Goal: Task Accomplishment & Management: Complete application form

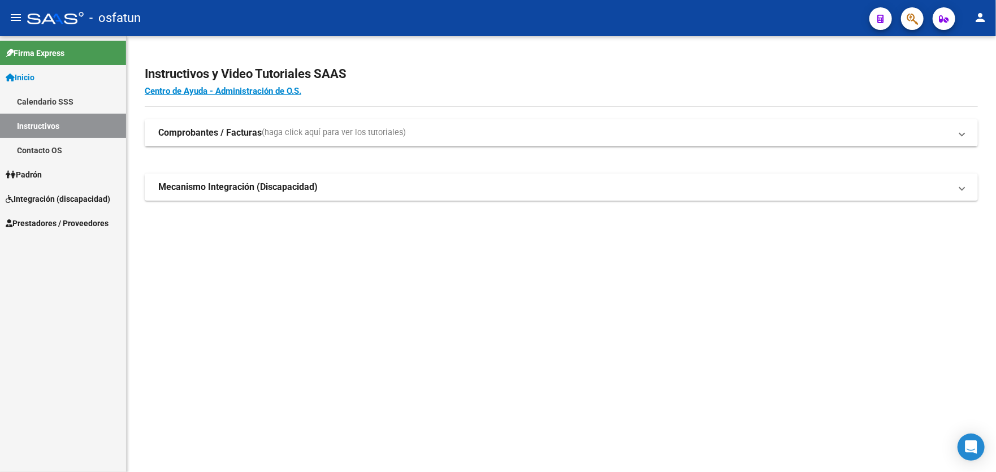
click at [63, 225] on span "Prestadores / Proveedores" at bounding box center [57, 223] width 103 height 12
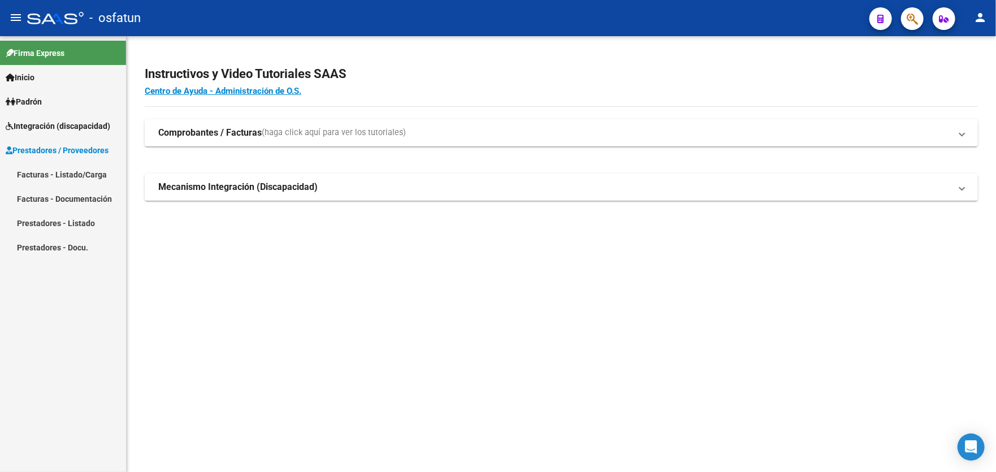
click at [61, 172] on link "Facturas - Listado/Carga" at bounding box center [63, 174] width 126 height 24
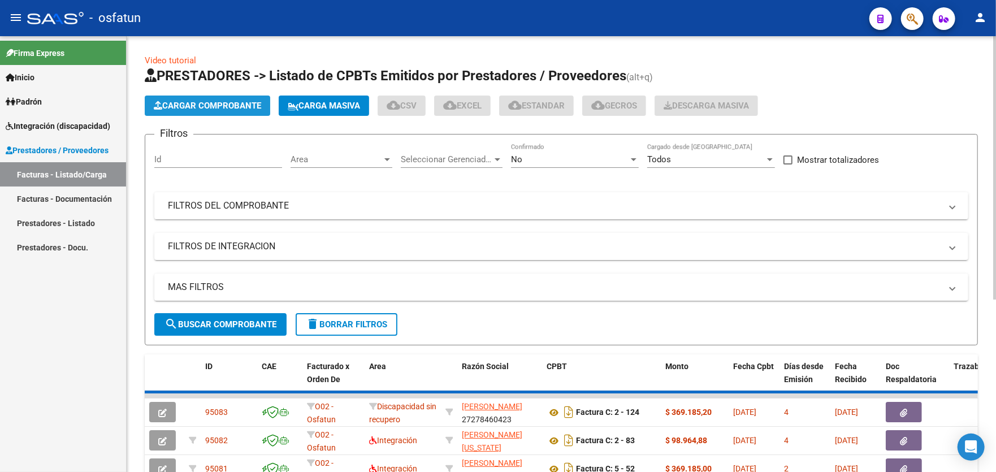
click at [222, 104] on span "Cargar Comprobante" at bounding box center [207, 106] width 107 height 10
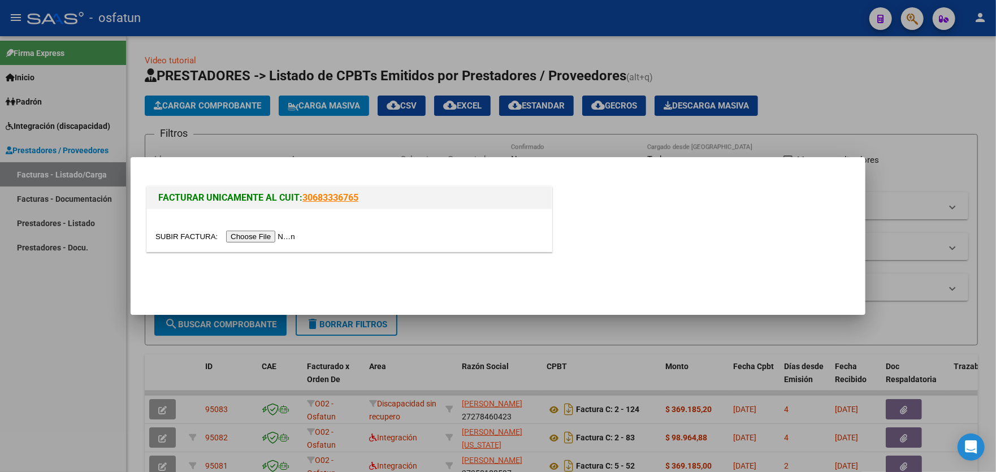
click at [247, 237] on input "file" at bounding box center [227, 237] width 143 height 12
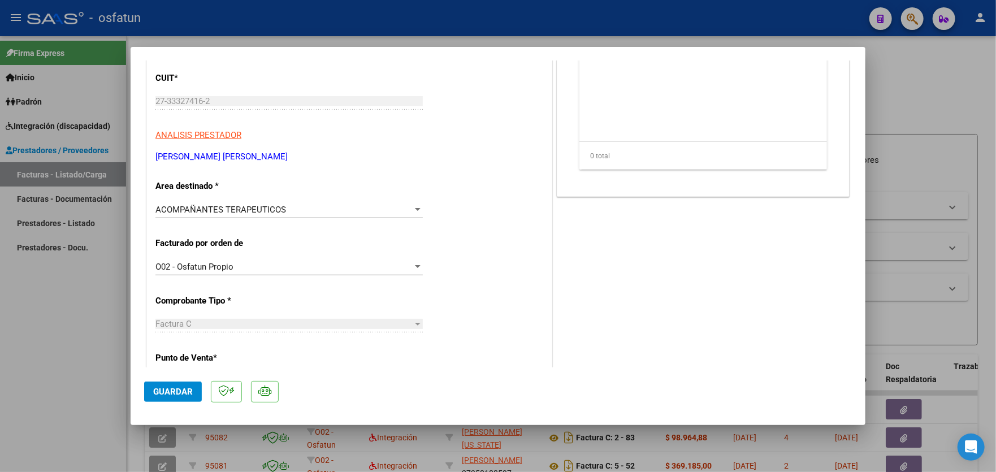
scroll to position [170, 0]
click at [415, 208] on div at bounding box center [418, 209] width 6 height 3
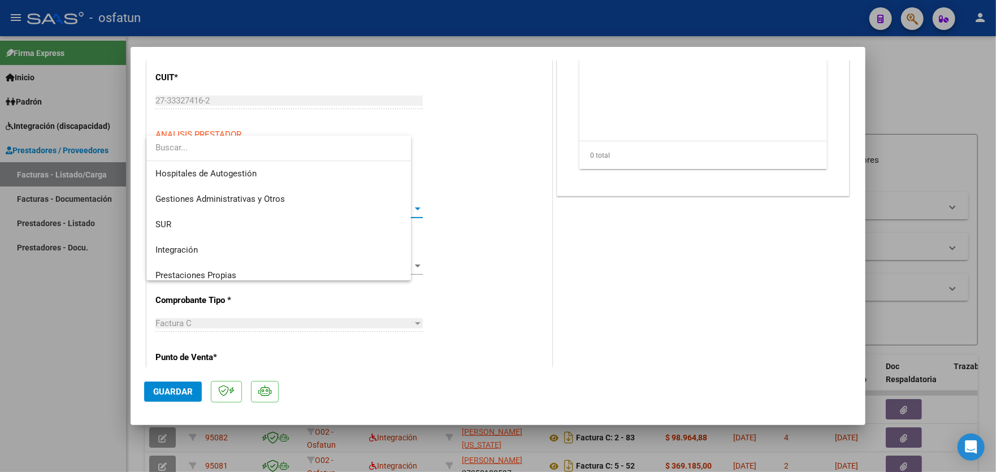
scroll to position [169, 0]
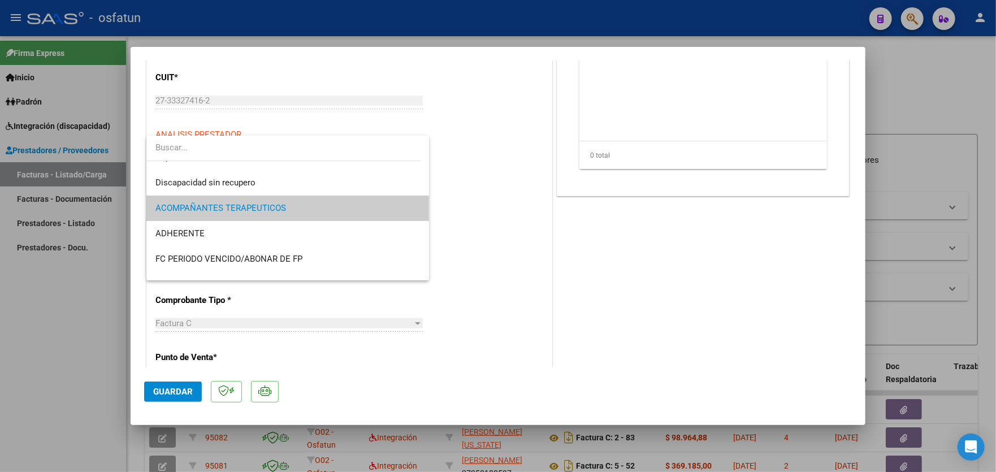
click at [500, 209] on div at bounding box center [498, 236] width 996 height 472
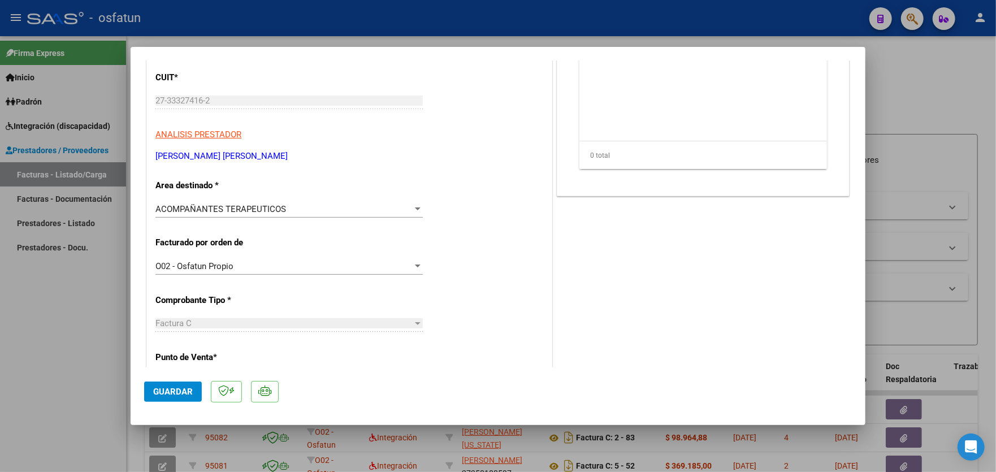
click at [415, 209] on div at bounding box center [418, 209] width 6 height 3
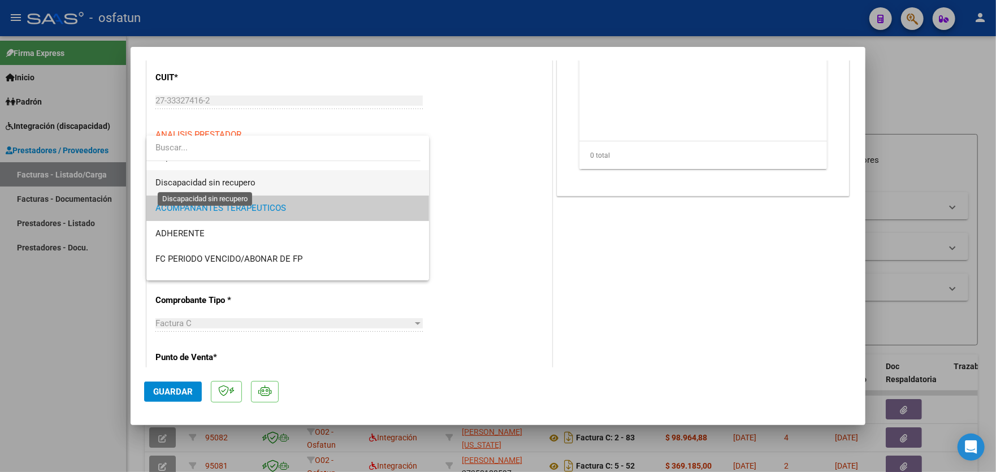
click at [212, 183] on span "Discapacidad sin recupero" at bounding box center [206, 183] width 100 height 10
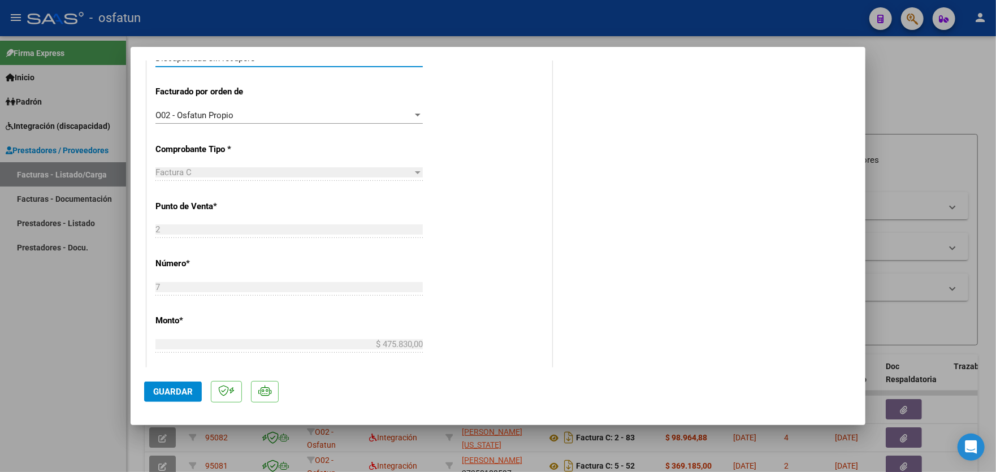
scroll to position [0, 0]
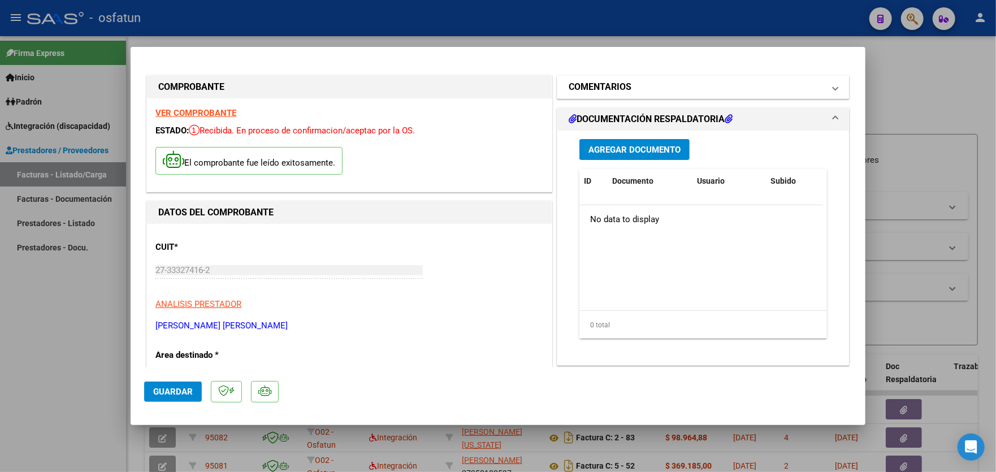
click at [617, 84] on h1 "COMENTARIOS" at bounding box center [600, 87] width 63 height 14
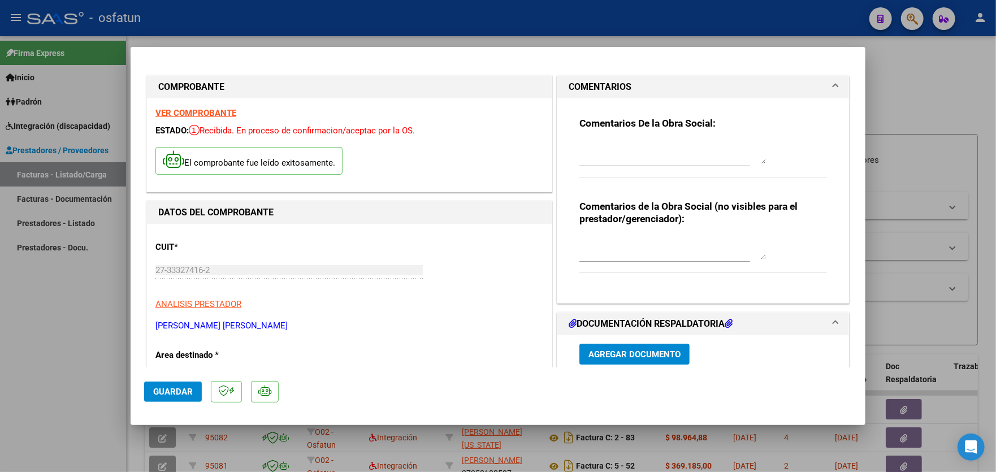
click at [624, 154] on textarea at bounding box center [673, 152] width 187 height 23
paste textarea "20554288821"
click at [672, 145] on textarea "acompañamiento escolar [PERSON_NAME] 20554288821" at bounding box center [673, 152] width 187 height 23
click at [646, 160] on textarea "acompañamiento escolar ND [PERSON_NAME] cuil 20554288821" at bounding box center [673, 152] width 187 height 23
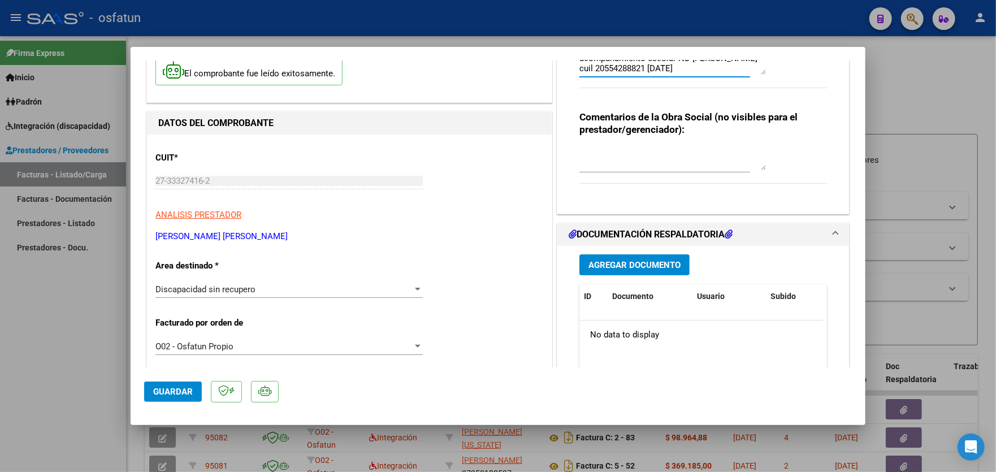
scroll to position [113, 0]
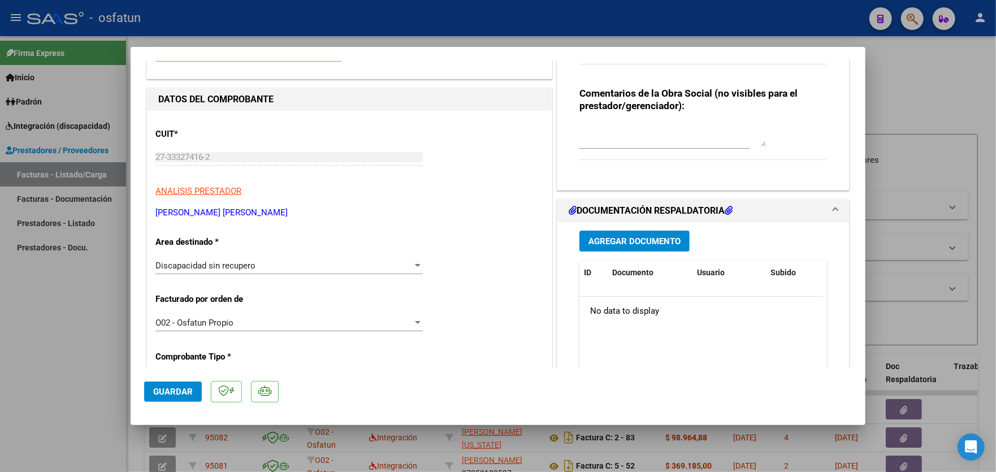
type textarea "acompañamiento escolar ND [PERSON_NAME] cuil 20554288821 [DATE]"
click at [621, 239] on span "Agregar Documento" at bounding box center [635, 241] width 92 height 10
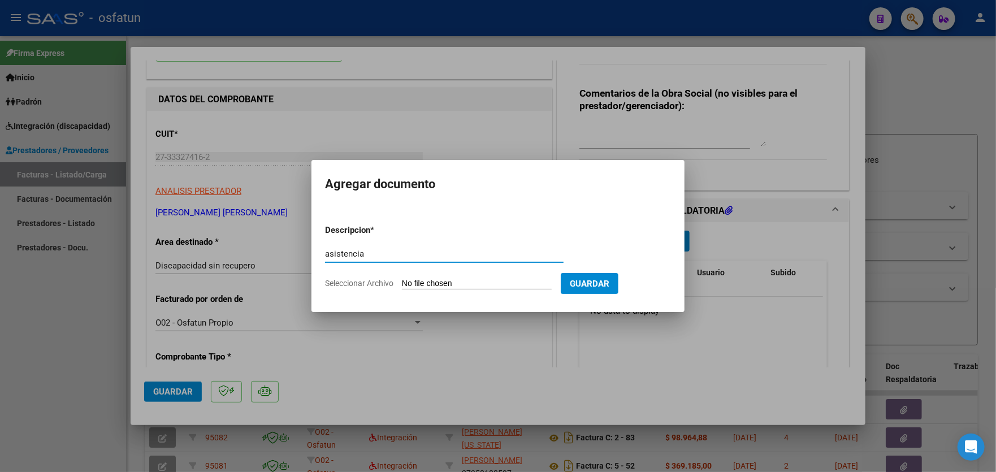
type input "asistencia"
click at [463, 280] on input "Seleccionar Archivo" at bounding box center [477, 284] width 150 height 11
type input "C:\fakepath\planilla asistencia agosto.pdf"
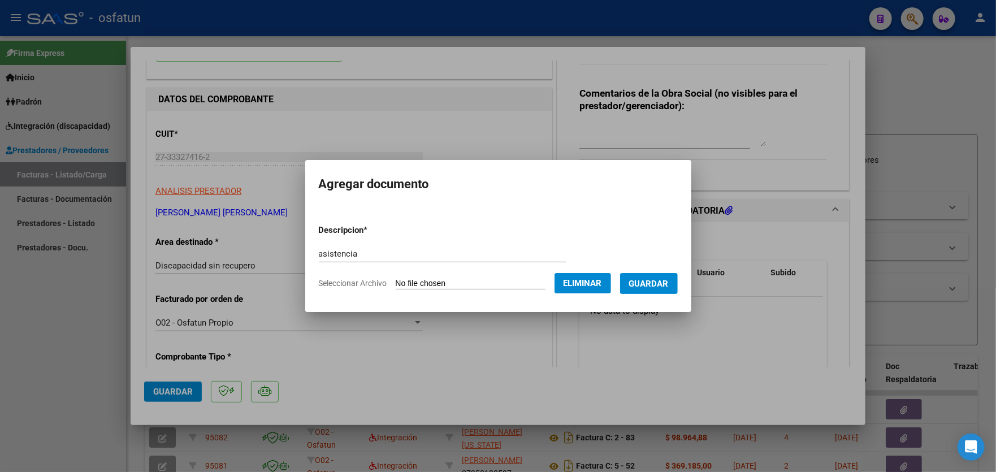
click at [402, 255] on input "asistencia" at bounding box center [443, 254] width 248 height 10
type input "asistencia agosto 2025"
click at [656, 283] on span "Guardar" at bounding box center [649, 284] width 40 height 10
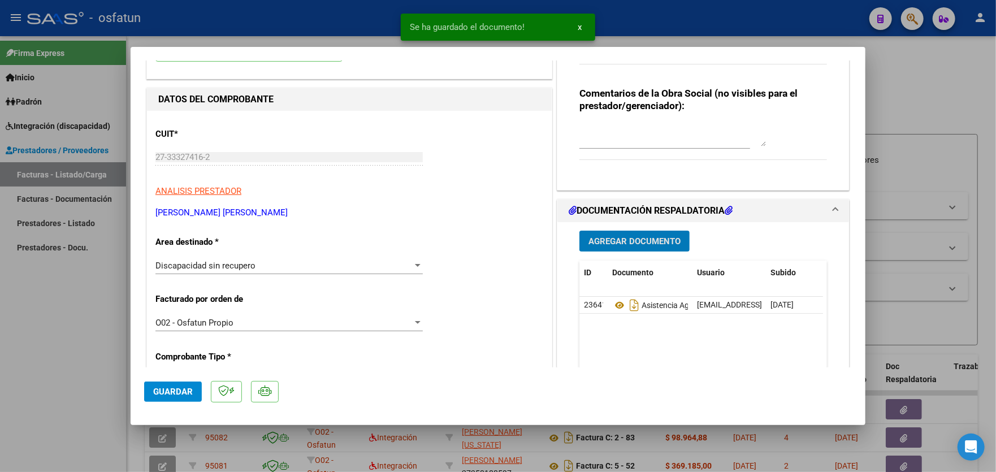
click at [627, 240] on span "Agregar Documento" at bounding box center [635, 241] width 92 height 10
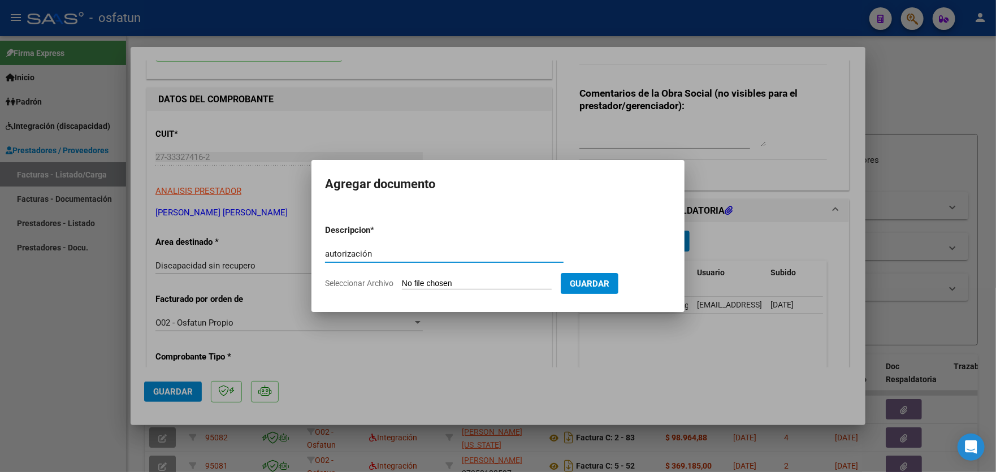
type input "autorización"
click at [483, 282] on input "Seleccionar Archivo" at bounding box center [477, 284] width 150 height 11
type input "C:\fakepath\[PERSON_NAME] _ Acompañamiento Escolar.pdf"
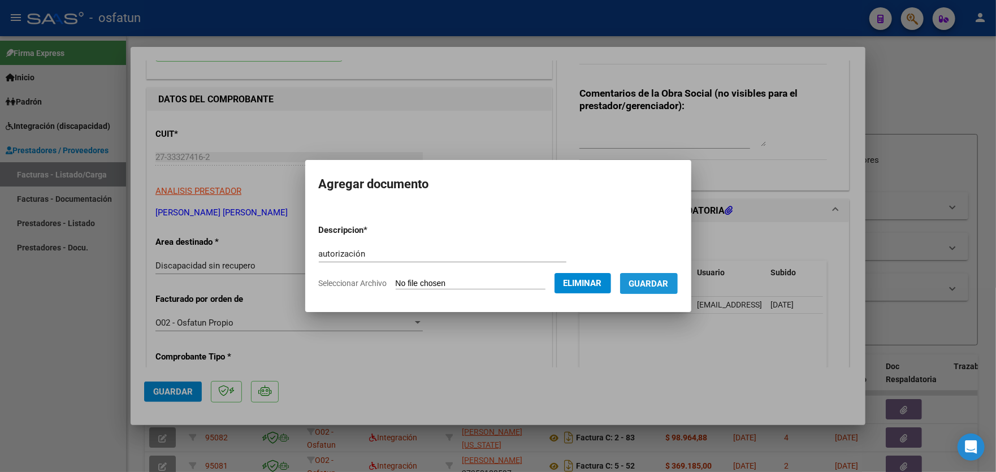
click at [662, 282] on span "Guardar" at bounding box center [649, 284] width 40 height 10
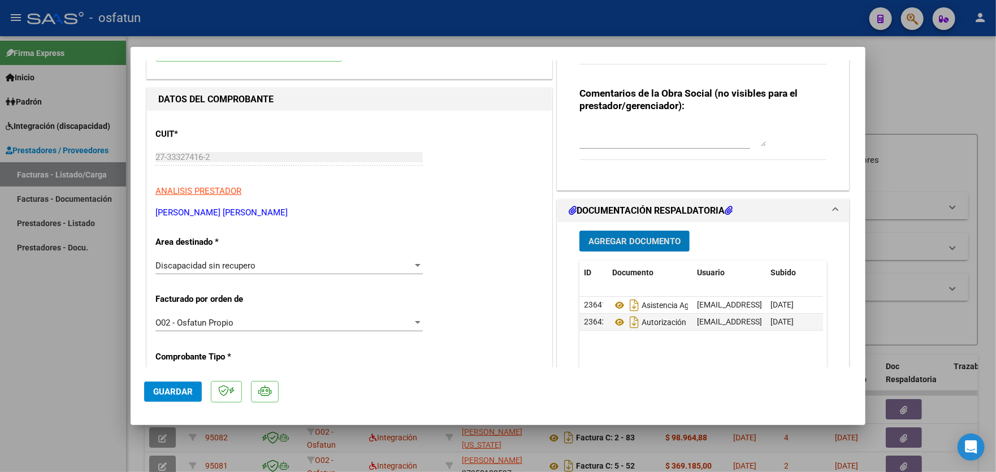
click at [163, 393] on span "Guardar" at bounding box center [173, 392] width 40 height 10
click at [59, 306] on div at bounding box center [498, 236] width 996 height 472
type input "$ 0,00"
